Goal: Navigation & Orientation: Find specific page/section

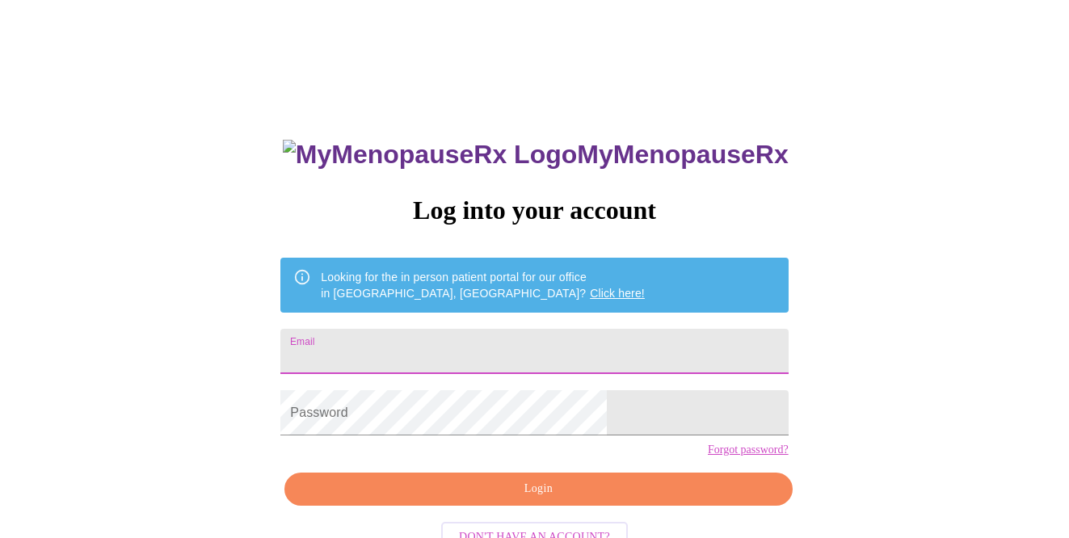
click at [457, 346] on input "Email" at bounding box center [533, 351] width 507 height 45
type input "[EMAIL_ADDRESS][DOMAIN_NAME]"
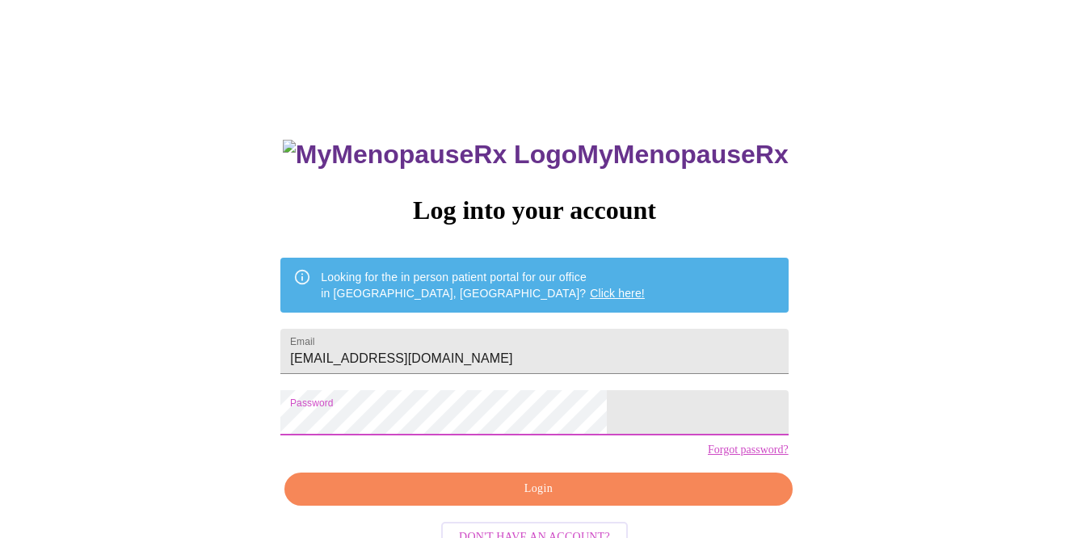
click at [603, 499] on span "Login" at bounding box center [538, 489] width 470 height 20
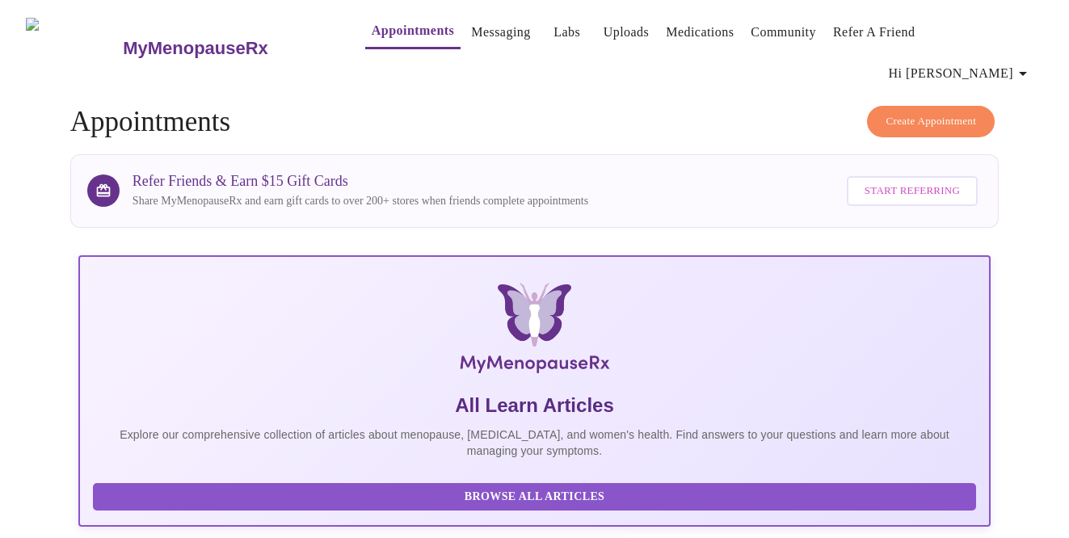
click at [553, 38] on link "Labs" at bounding box center [566, 32] width 27 height 23
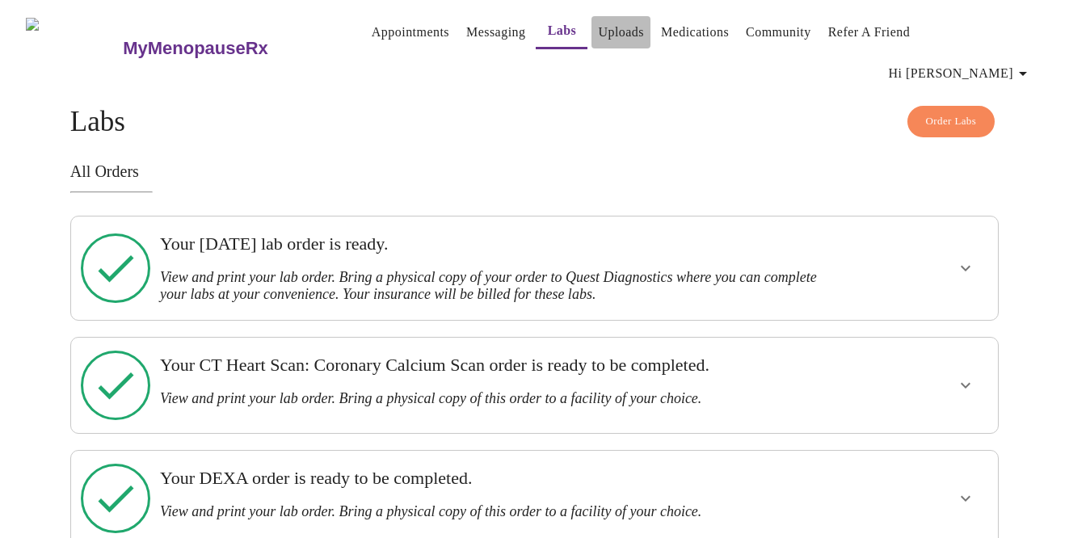
click at [598, 31] on link "Uploads" at bounding box center [621, 32] width 46 height 23
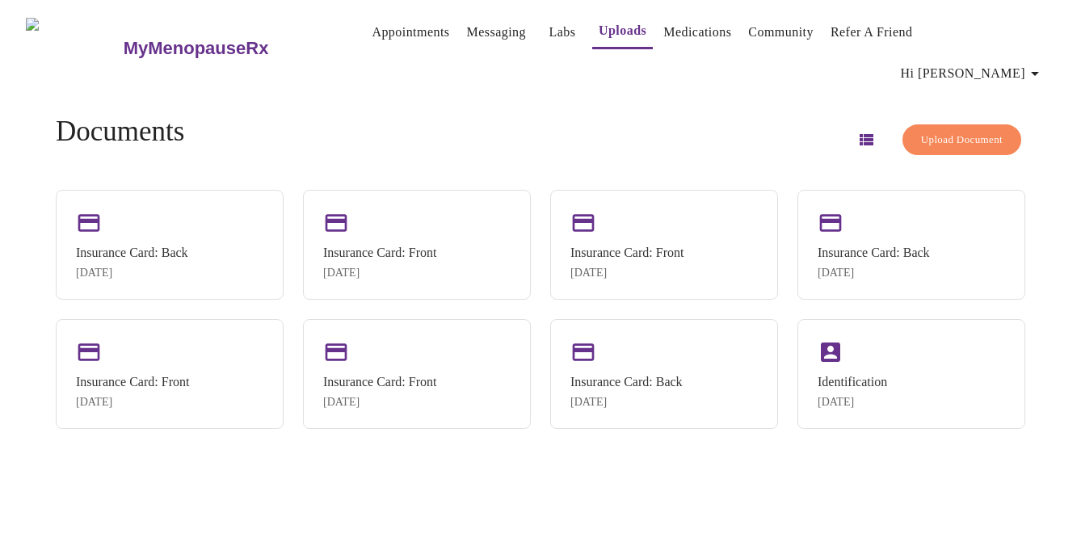
click at [381, 34] on link "Appointments" at bounding box center [411, 32] width 78 height 23
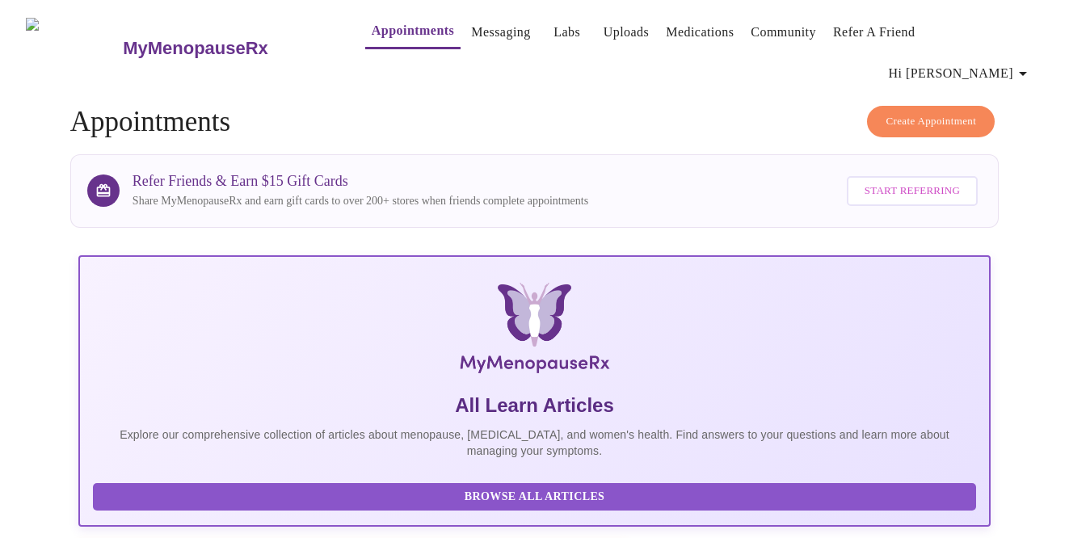
click at [553, 41] on link "Labs" at bounding box center [566, 32] width 27 height 23
